Goal: Task Accomplishment & Management: Use online tool/utility

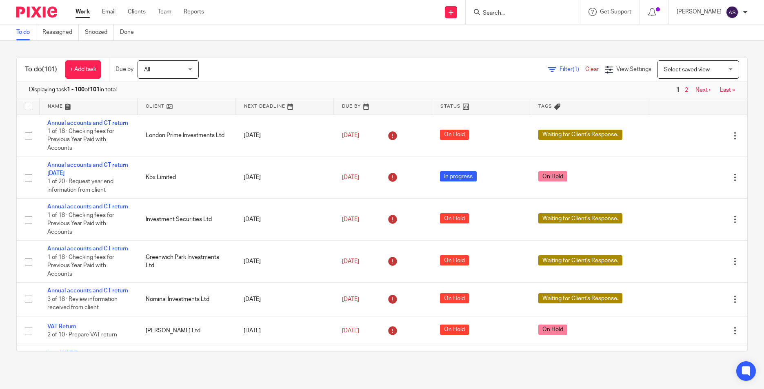
click at [663, 153] on td "Edit task Delete" at bounding box center [698, 136] width 98 height 42
click at [503, 13] on input "Search" at bounding box center [518, 13] width 73 height 7
type input "lafam"
click at [515, 32] on link at bounding box center [556, 35] width 152 height 19
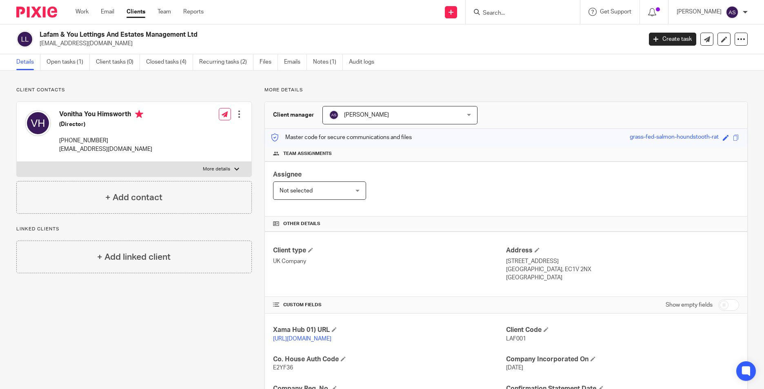
click at [506, 13] on input "Search" at bounding box center [518, 13] width 73 height 7
click at [61, 57] on link "Open tasks (1)" at bounding box center [68, 62] width 43 height 16
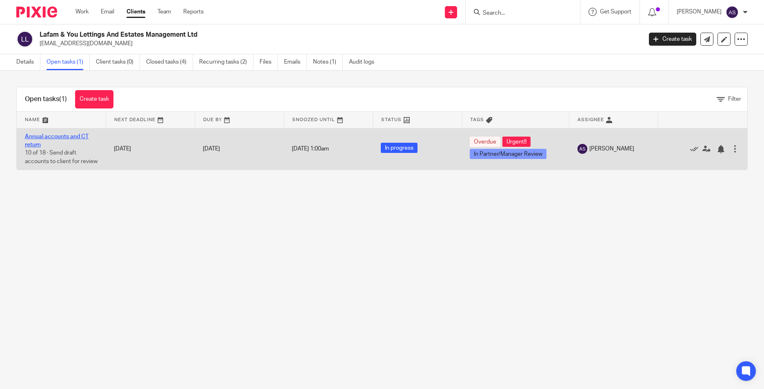
click at [81, 136] on link "Annual accounts and CT return" at bounding box center [57, 141] width 64 height 14
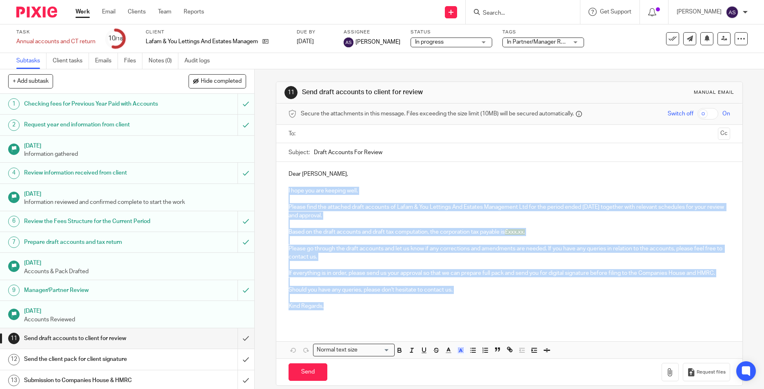
drag, startPoint x: 285, startPoint y: 189, endPoint x: 323, endPoint y: 305, distance: 122.3
click at [323, 305] on div "Dear Vonitha, I hope you are keeping well. Please find the attached draft accou…" at bounding box center [509, 243] width 466 height 163
copy div "I hope you are keeping well. Please find the attached draft accounts of Lafam &…"
drag, startPoint x: 244, startPoint y: 349, endPoint x: 229, endPoint y: 318, distance: 34.5
click at [243, 349] on input "submit" at bounding box center [127, 339] width 254 height 20
